Goal: Check status: Check status

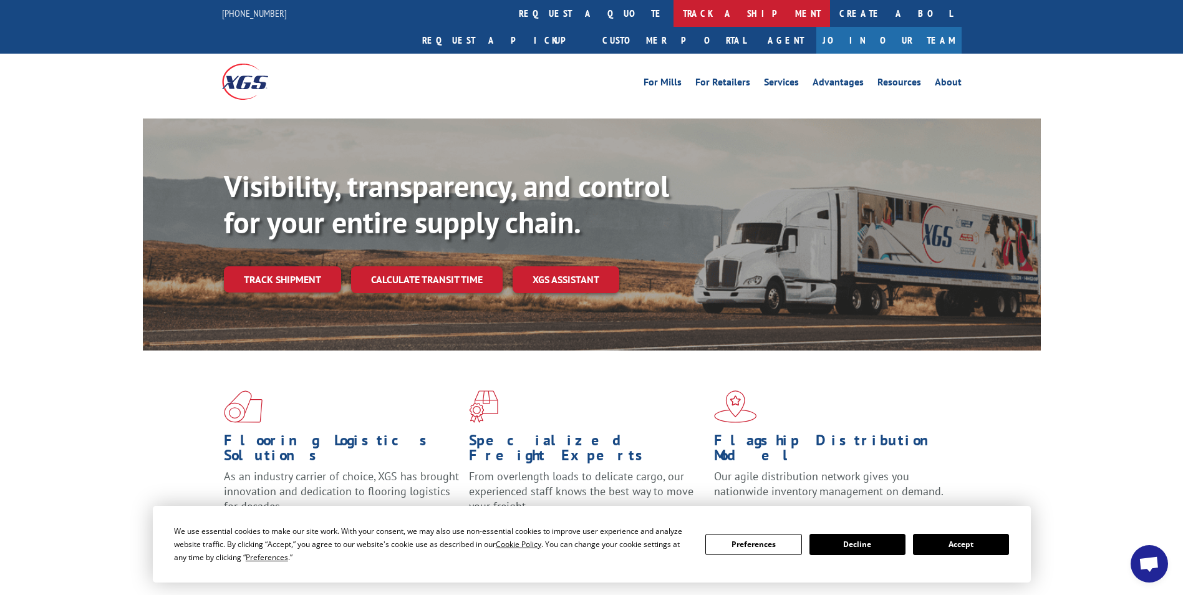
click at [673, 17] on link "track a shipment" at bounding box center [751, 13] width 157 height 27
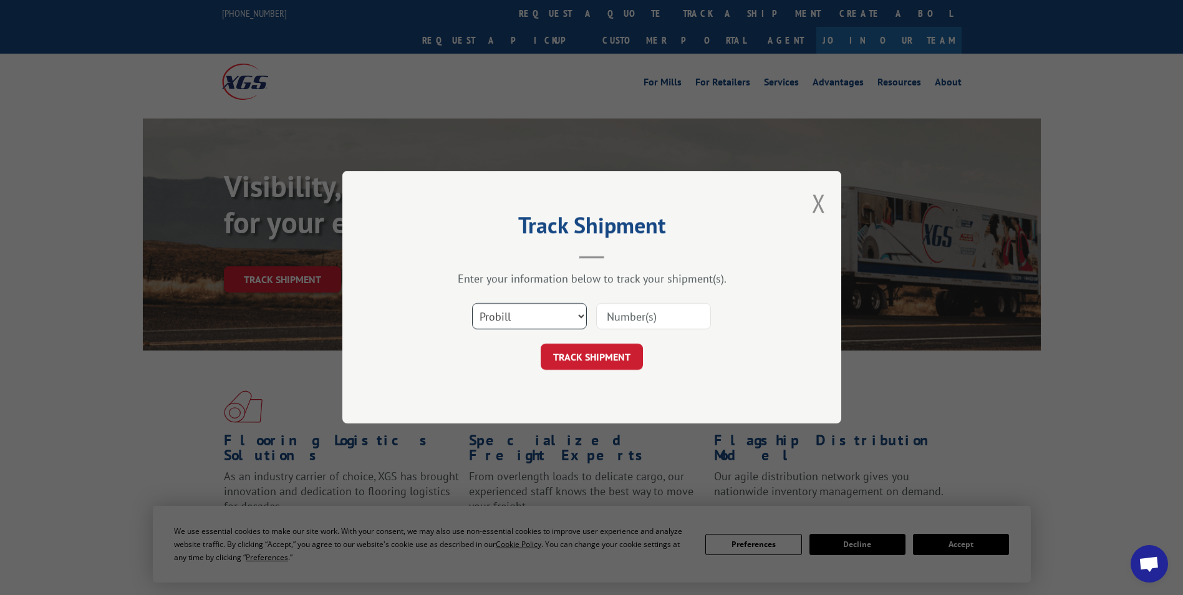
click at [520, 313] on select "Select category... Probill BOL PO" at bounding box center [529, 317] width 115 height 26
select select "bol"
click at [472, 304] on select "Select category... Probill BOL PO" at bounding box center [529, 317] width 115 height 26
click at [636, 307] on input at bounding box center [653, 317] width 115 height 26
paste input "479099"
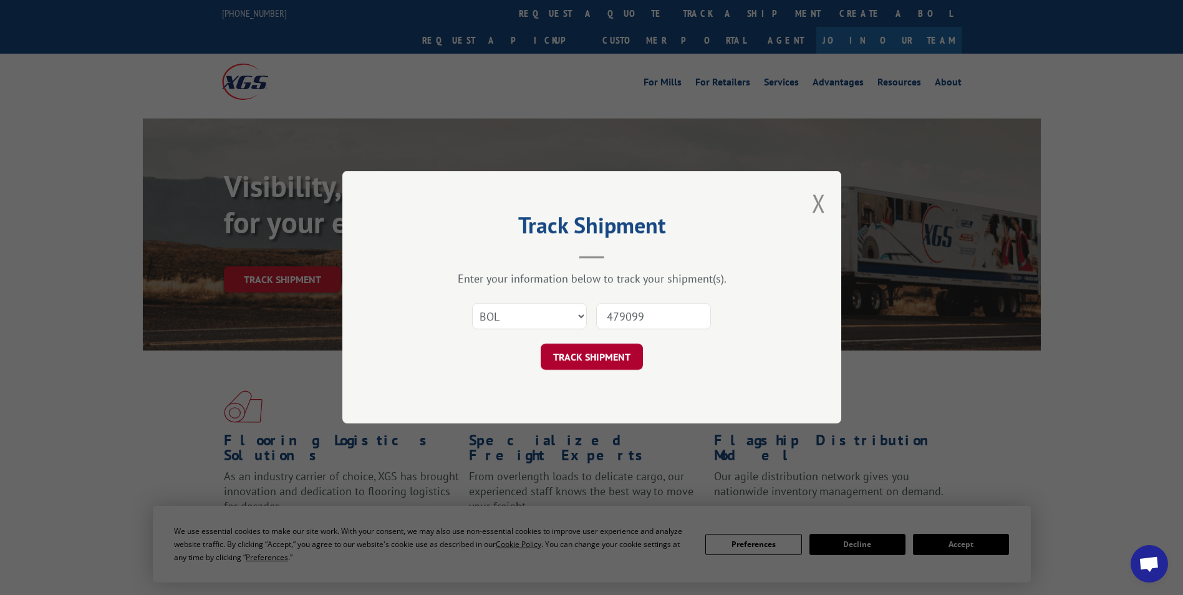
type input "479099"
click at [625, 355] on button "TRACK SHIPMENT" at bounding box center [592, 357] width 102 height 26
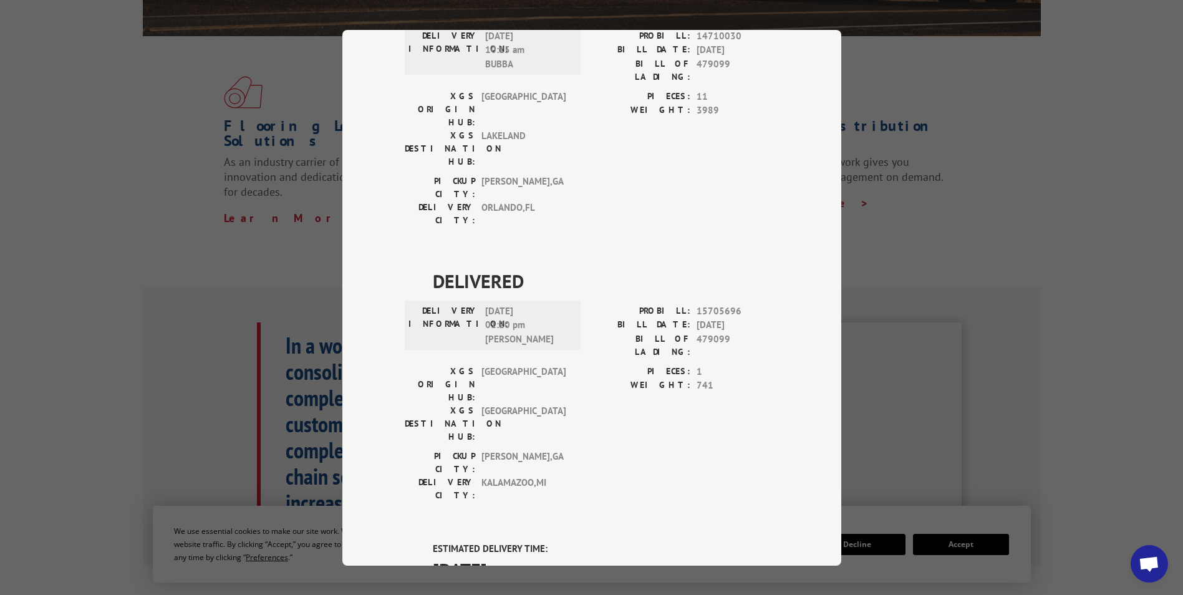
scroll to position [374, 0]
